Goal: Task Accomplishment & Management: Use online tool/utility

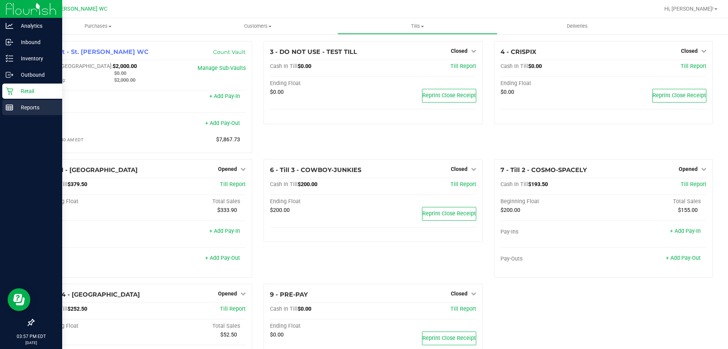
click at [9, 106] on line at bounding box center [9, 106] width 7 height 0
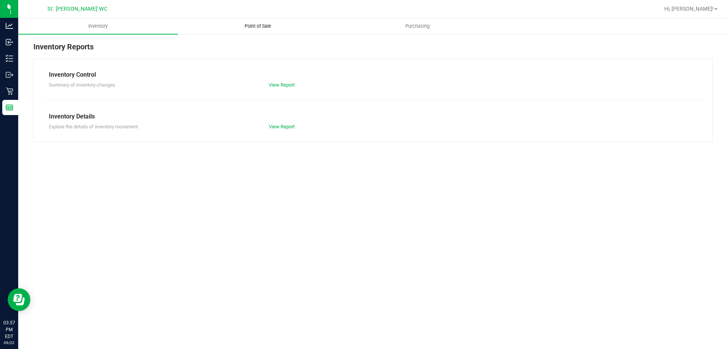
click at [253, 29] on span "Point of Sale" at bounding box center [257, 26] width 47 height 7
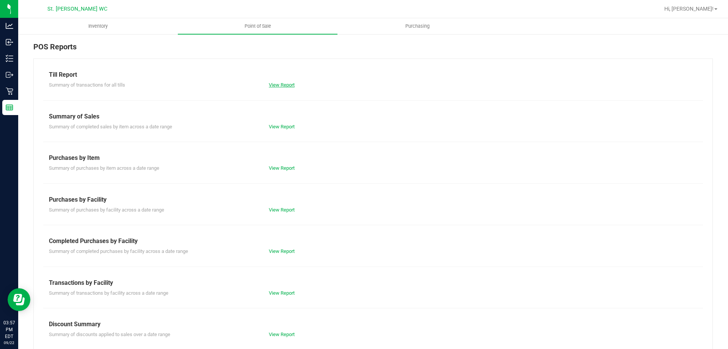
click at [275, 86] on link "View Report" at bounding box center [282, 85] width 26 height 6
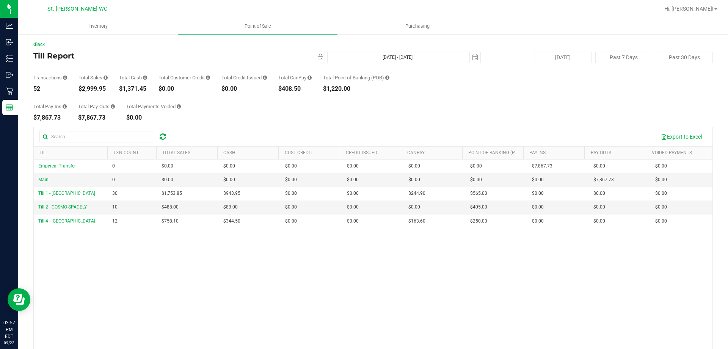
click at [191, 52] on h4 "Till Report" at bounding box center [146, 56] width 226 height 8
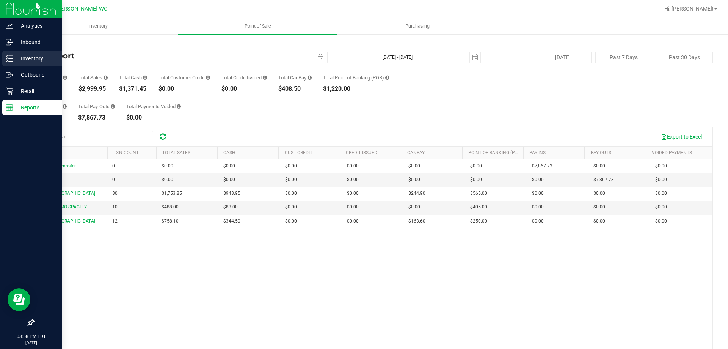
click at [7, 56] on icon at bounding box center [7, 55] width 2 height 1
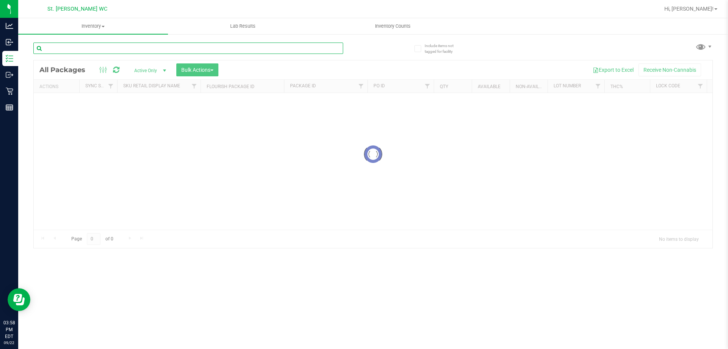
click at [71, 51] on input "text" at bounding box center [188, 47] width 310 height 11
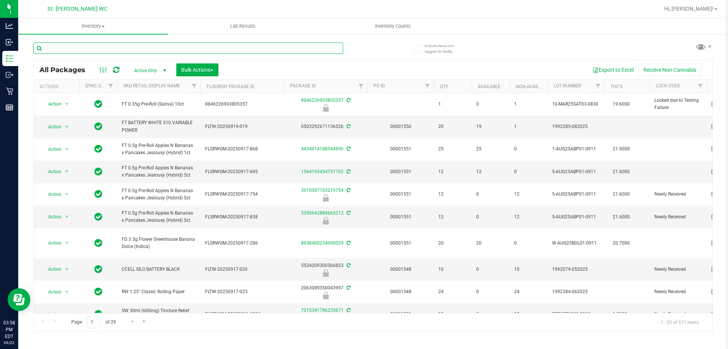
drag, startPoint x: 71, startPoint y: 51, endPoint x: 55, endPoint y: 47, distance: 16.6
paste input "SN250728DC1-0804"
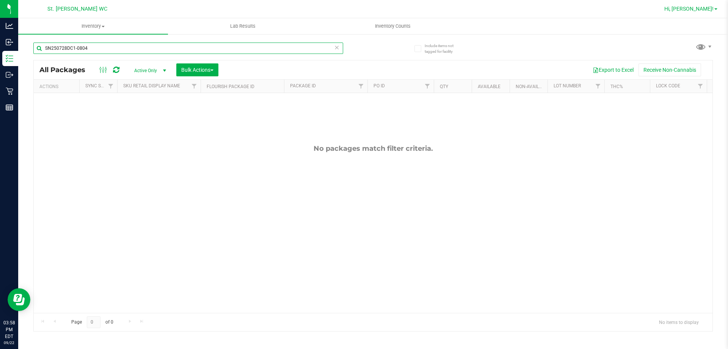
type input "SN250728DC1-0804"
click at [707, 11] on span "Hi, [PERSON_NAME]!" at bounding box center [689, 9] width 49 height 6
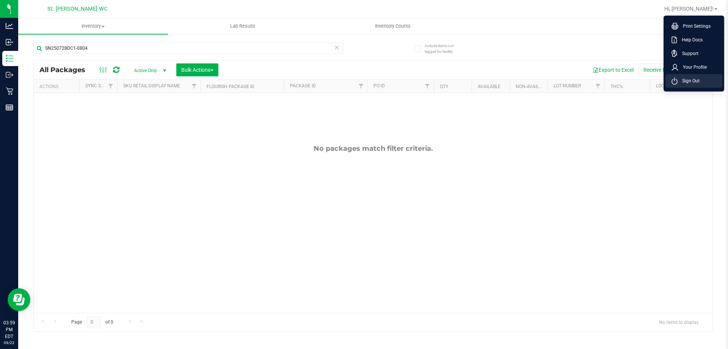
click at [670, 85] on li "Sign Out" at bounding box center [694, 81] width 57 height 14
